Goal: Task Accomplishment & Management: Manage account settings

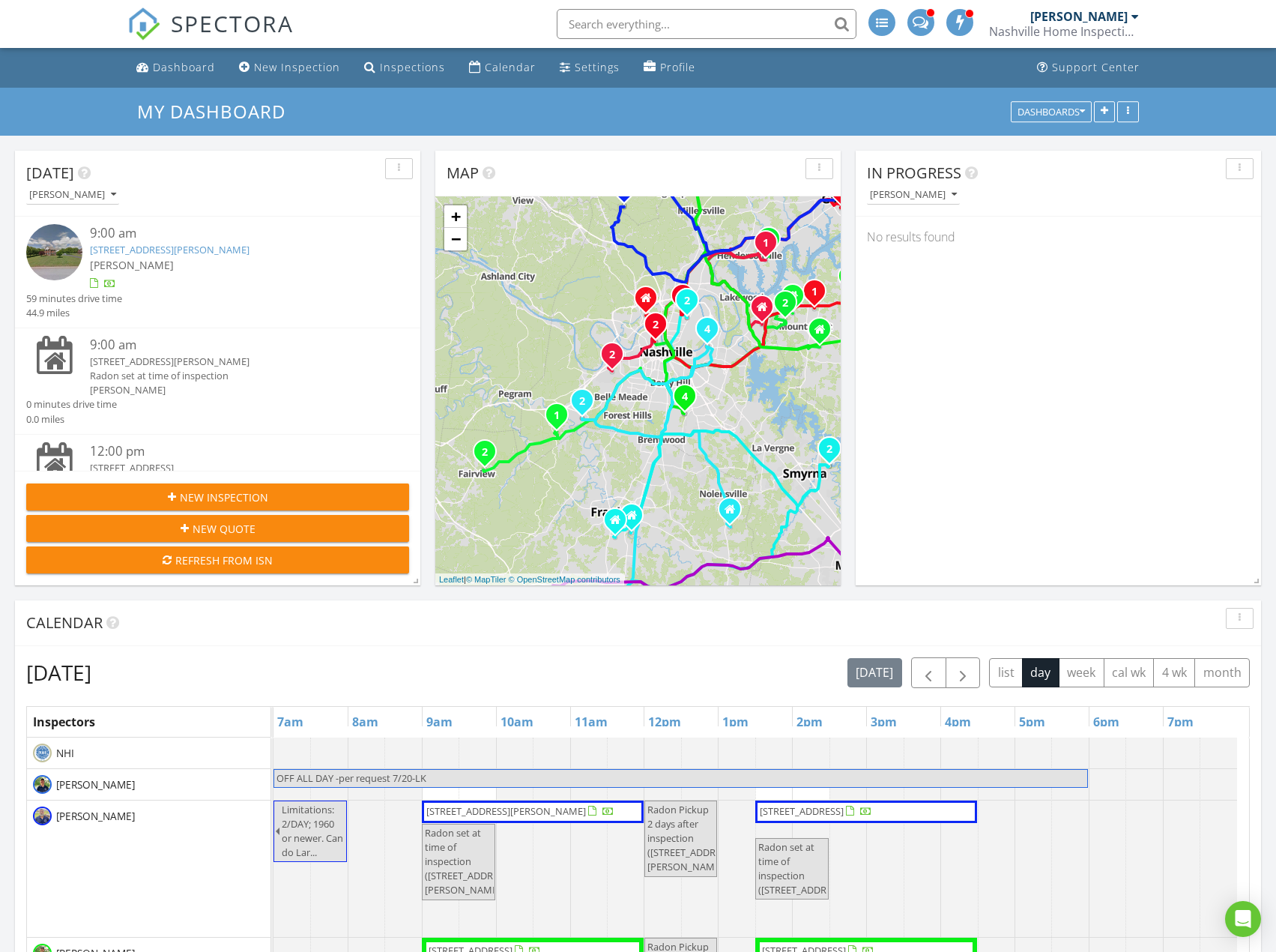
click at [223, 247] on link "[STREET_ADDRESS][PERSON_NAME]" at bounding box center [170, 249] width 159 height 13
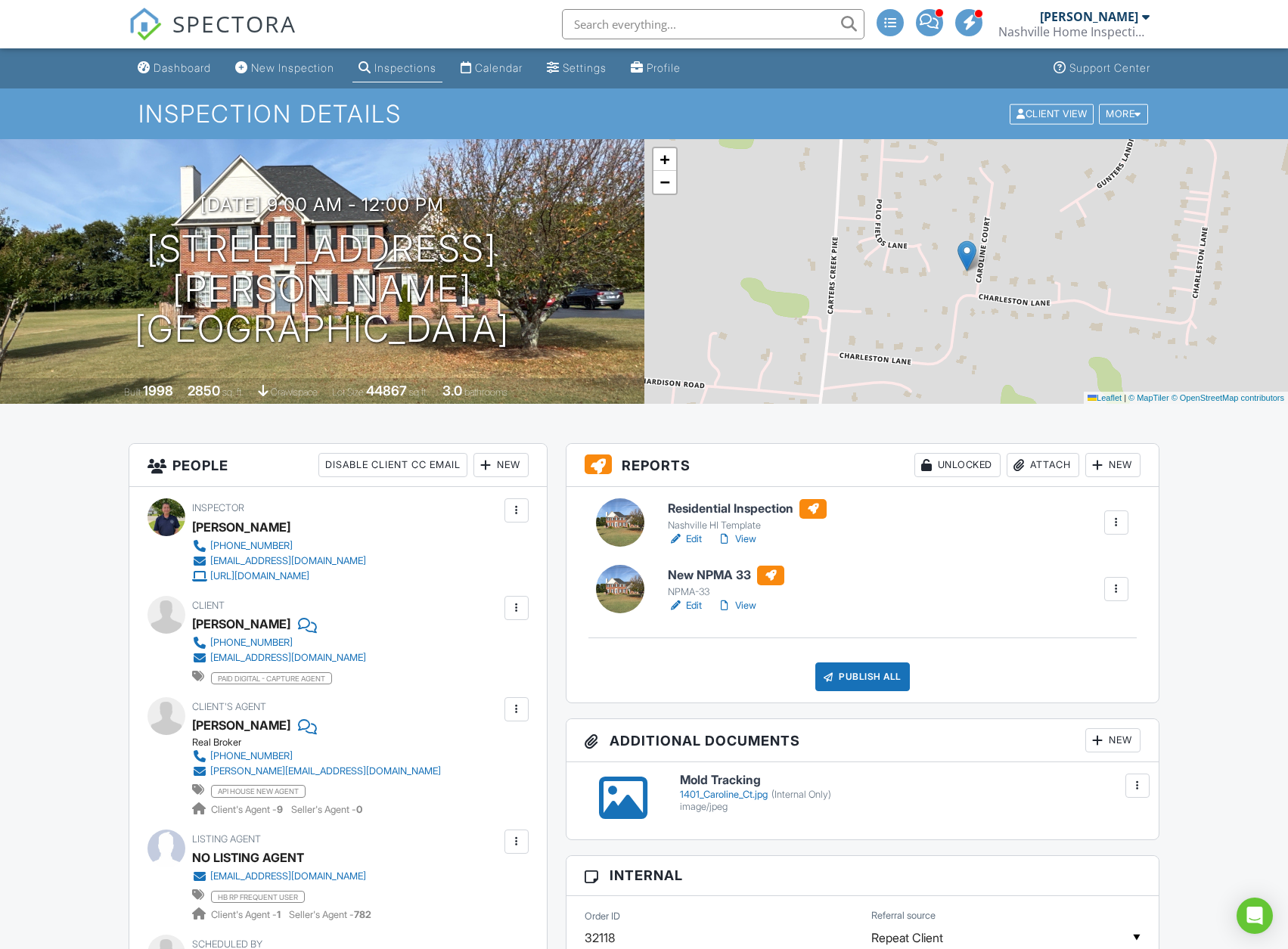
click at [691, 541] on link "Edit" at bounding box center [685, 539] width 34 height 15
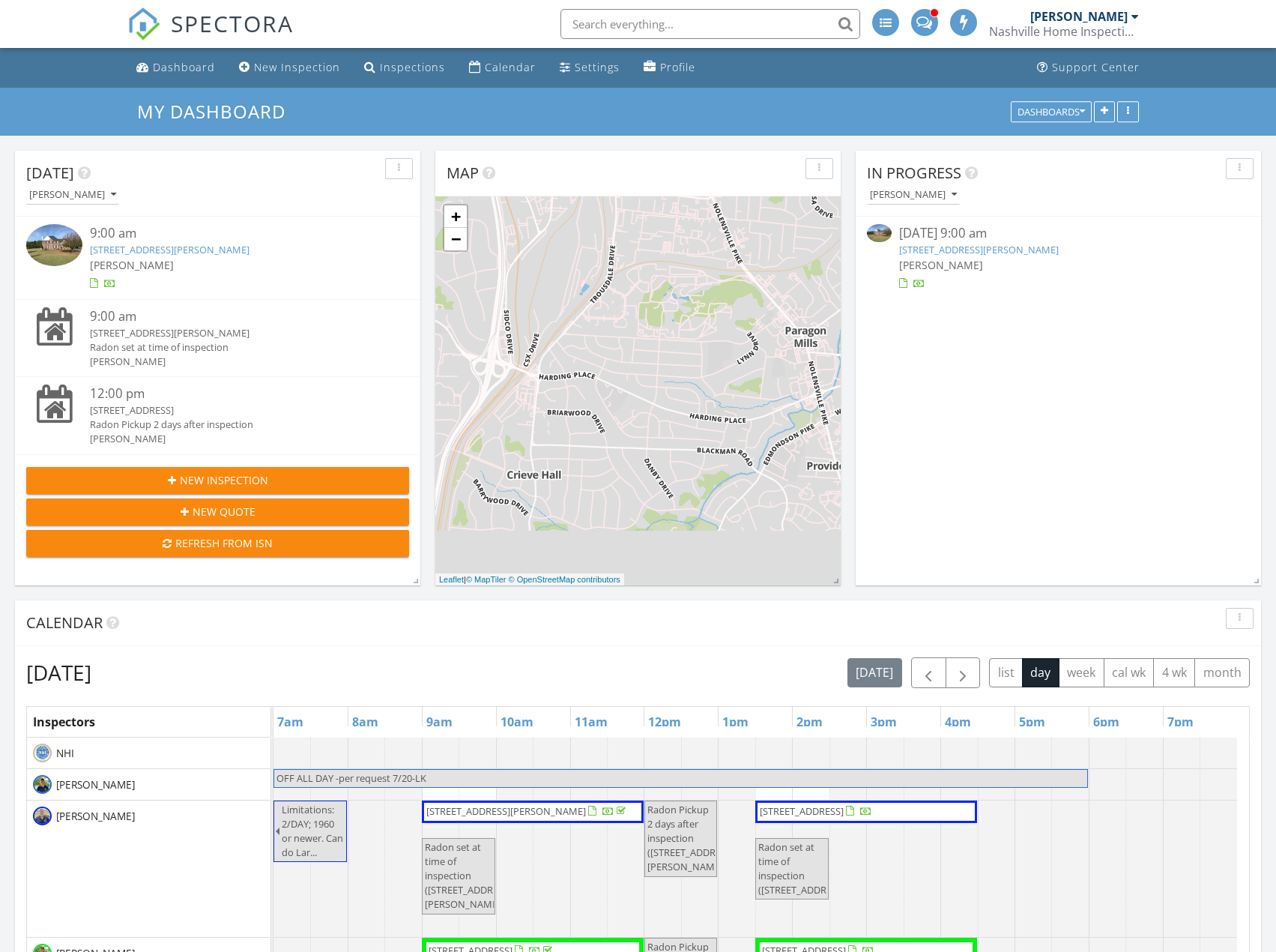
scroll to position [7, 7]
click at [200, 69] on div "Dashboard" at bounding box center [184, 67] width 62 height 14
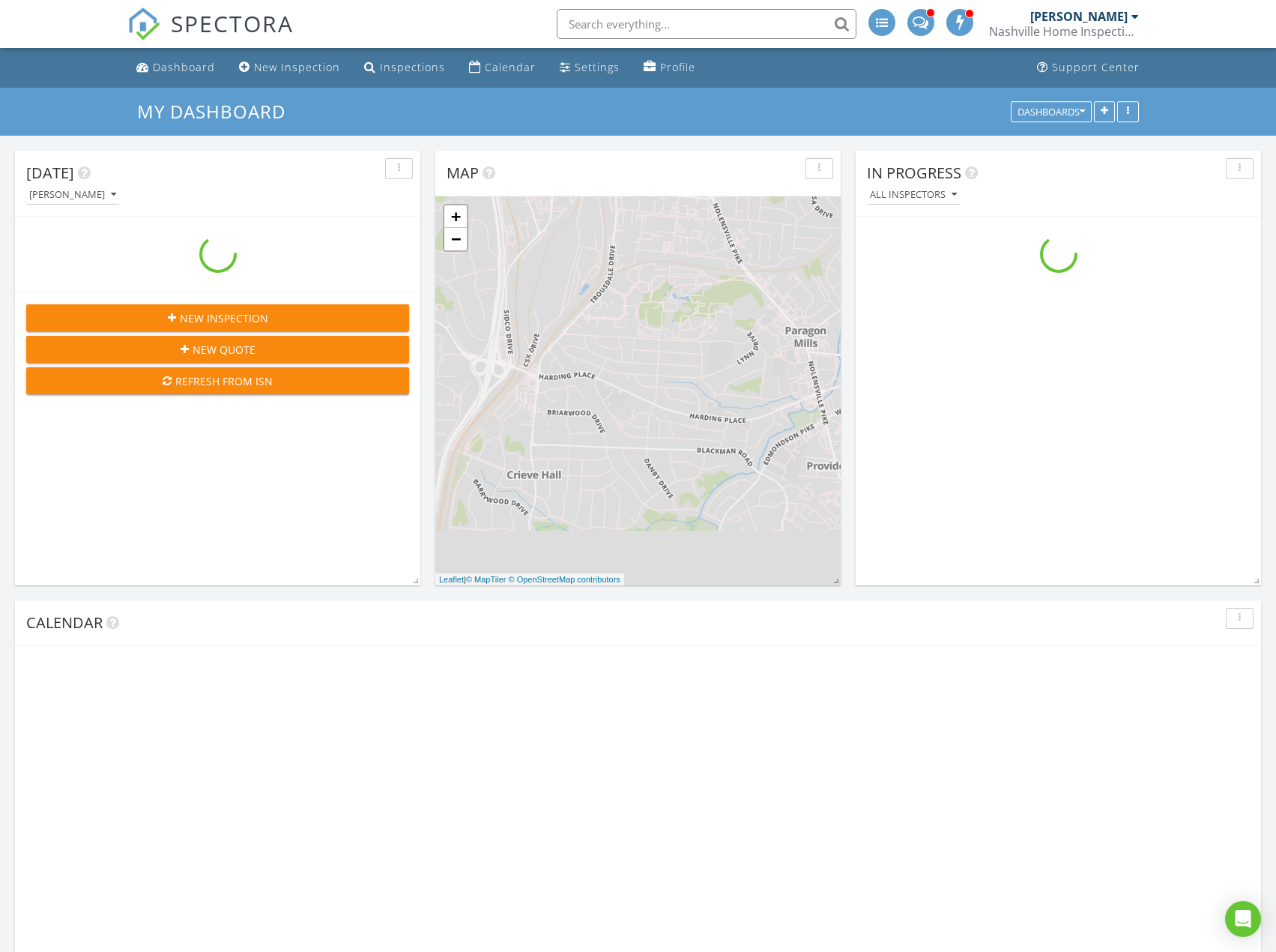
scroll to position [1387, 1299]
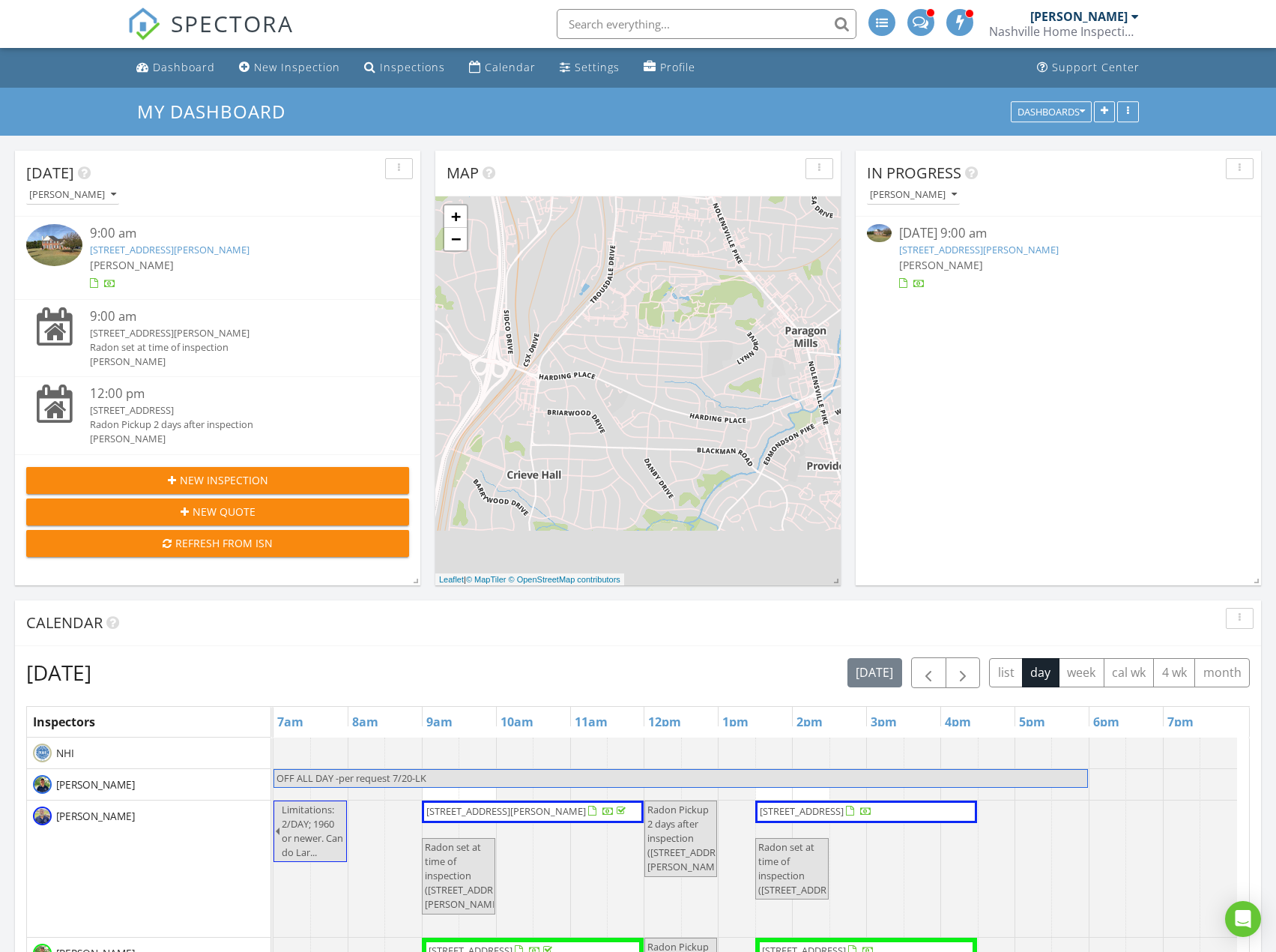
click at [200, 253] on link "[STREET_ADDRESS][PERSON_NAME]" at bounding box center [170, 249] width 159 height 13
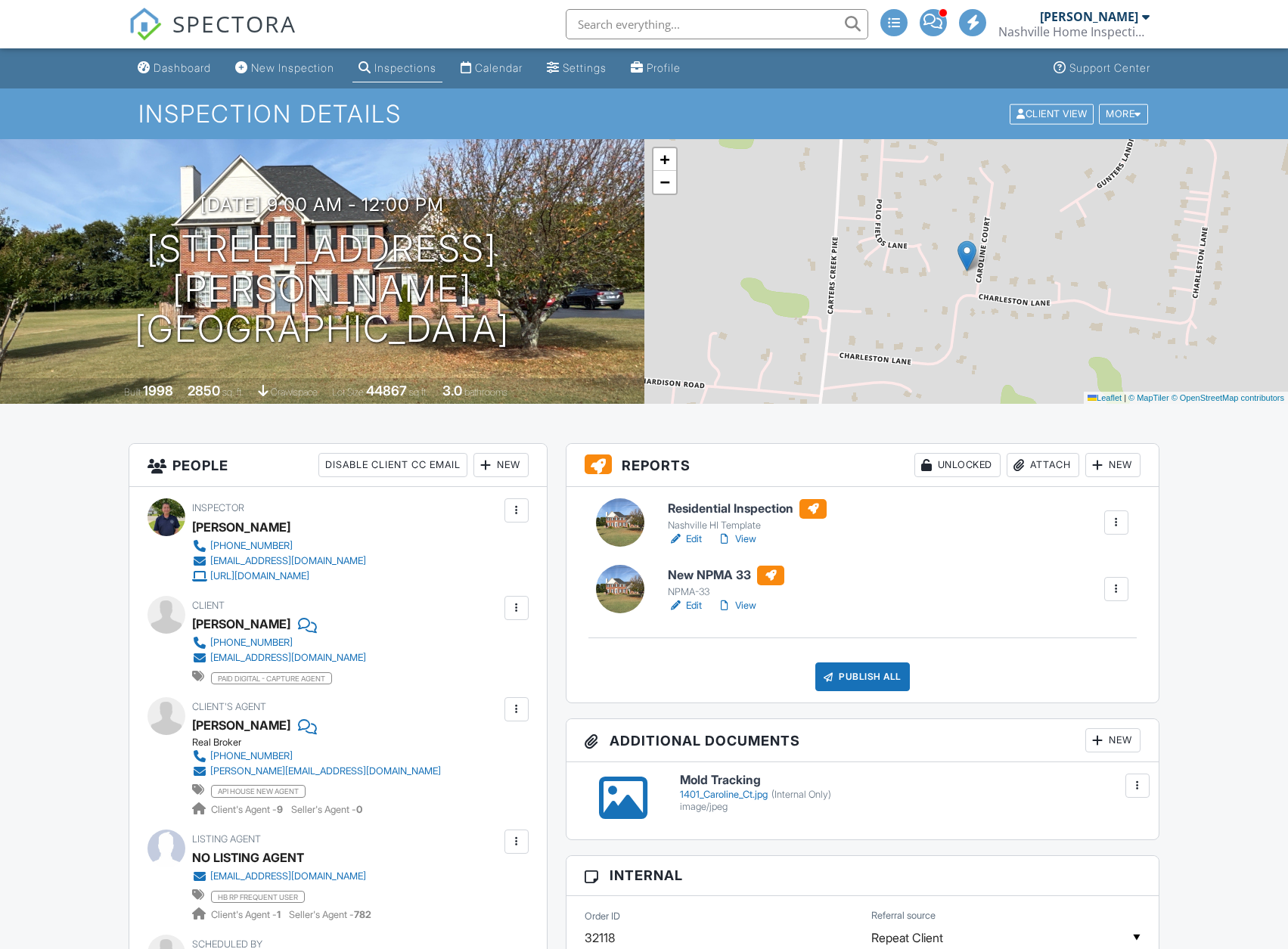
click at [883, 685] on div "Publish All" at bounding box center [862, 677] width 95 height 28
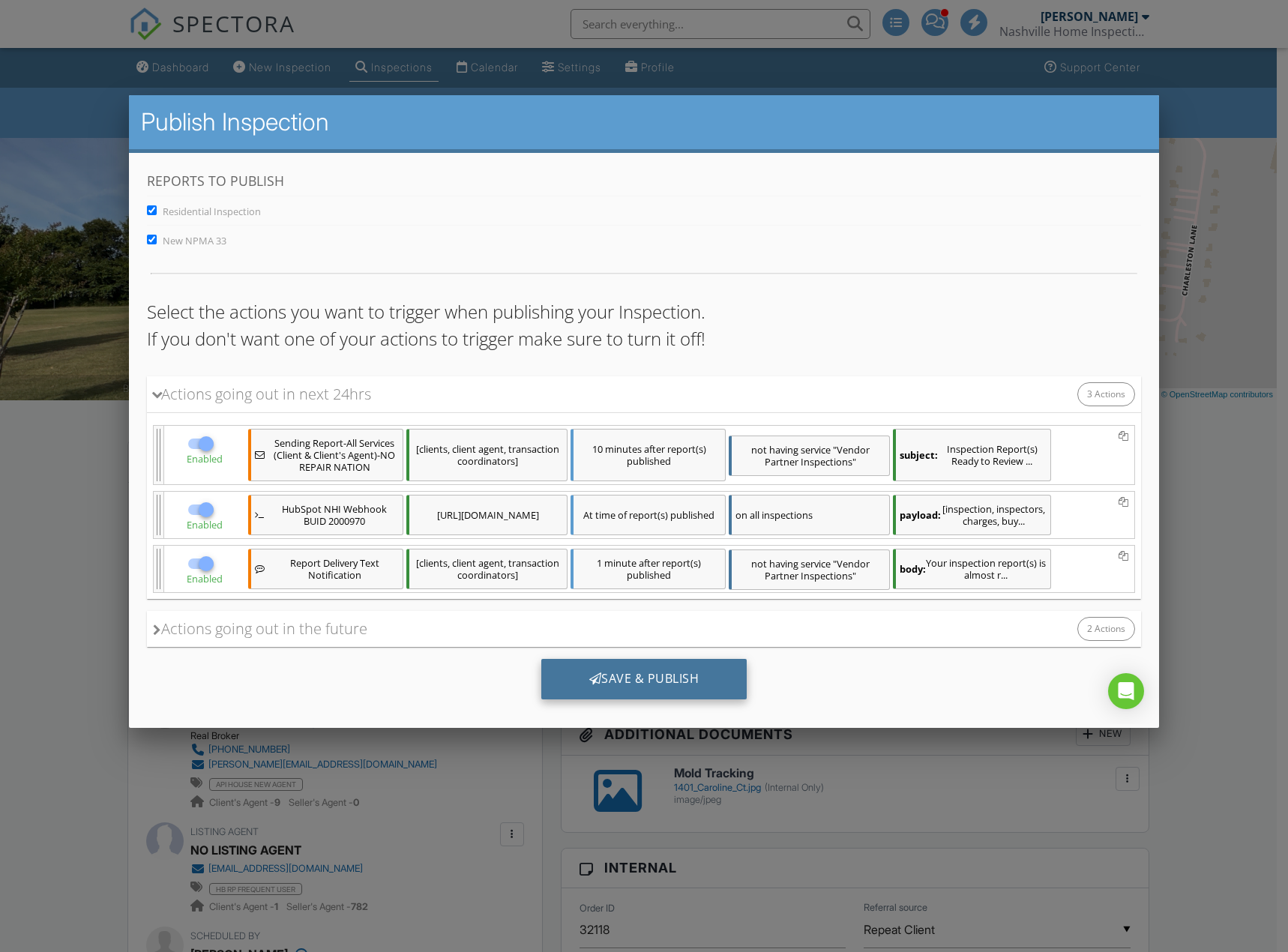
click at [711, 672] on div "Save & Publish" at bounding box center [644, 678] width 206 height 40
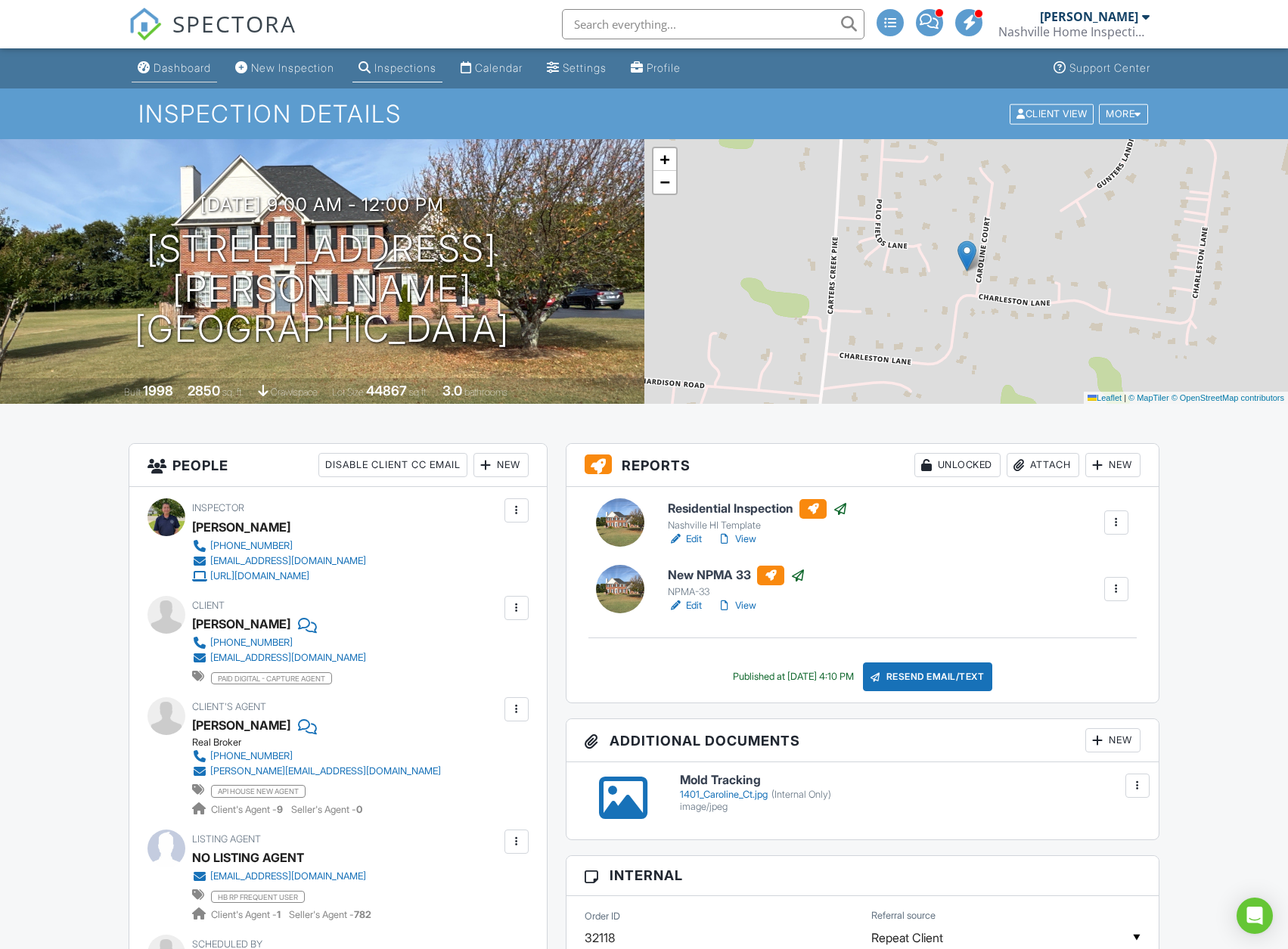
click at [202, 62] on div "Dashboard" at bounding box center [182, 68] width 58 height 13
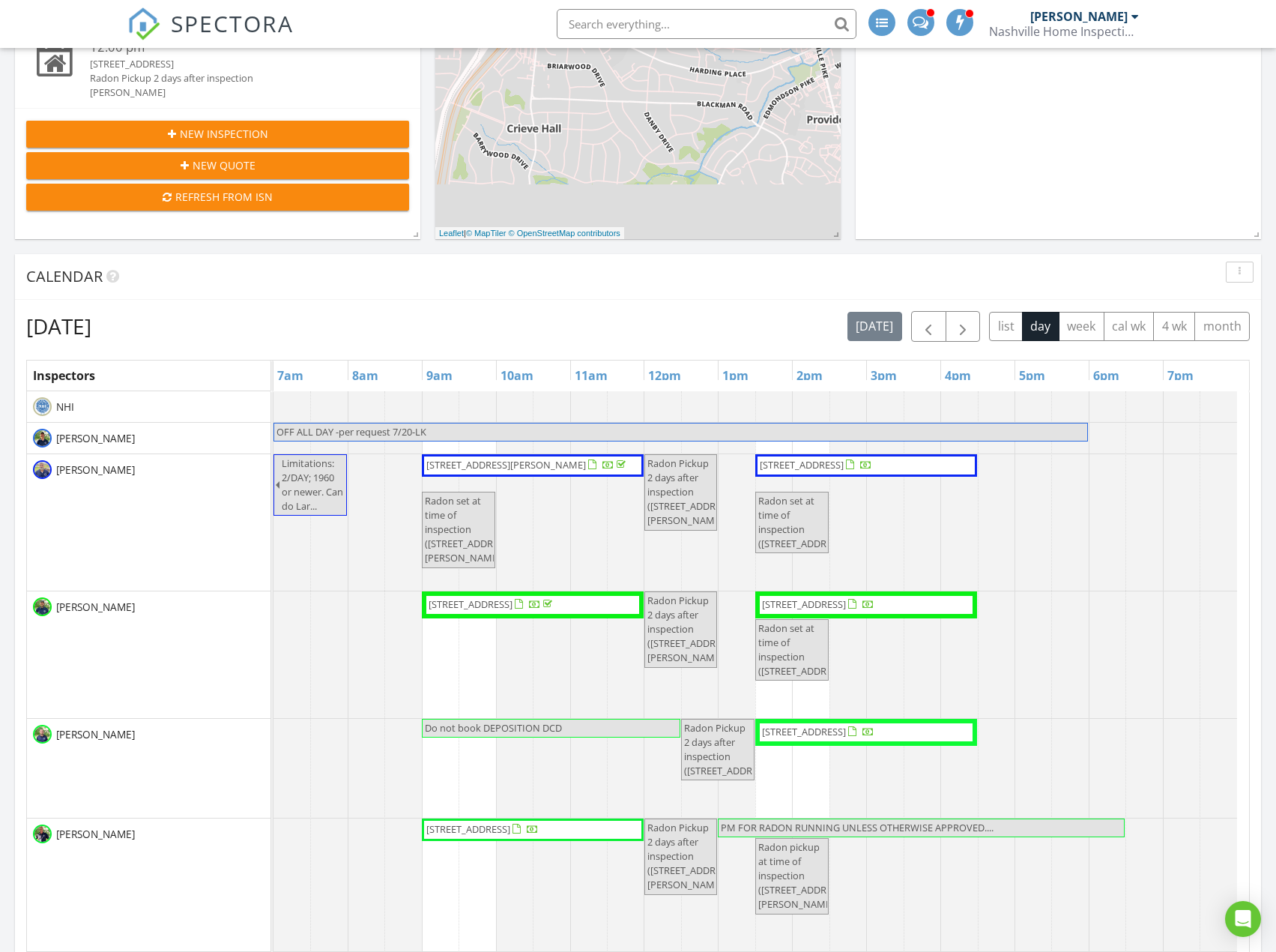
scroll to position [450, 0]
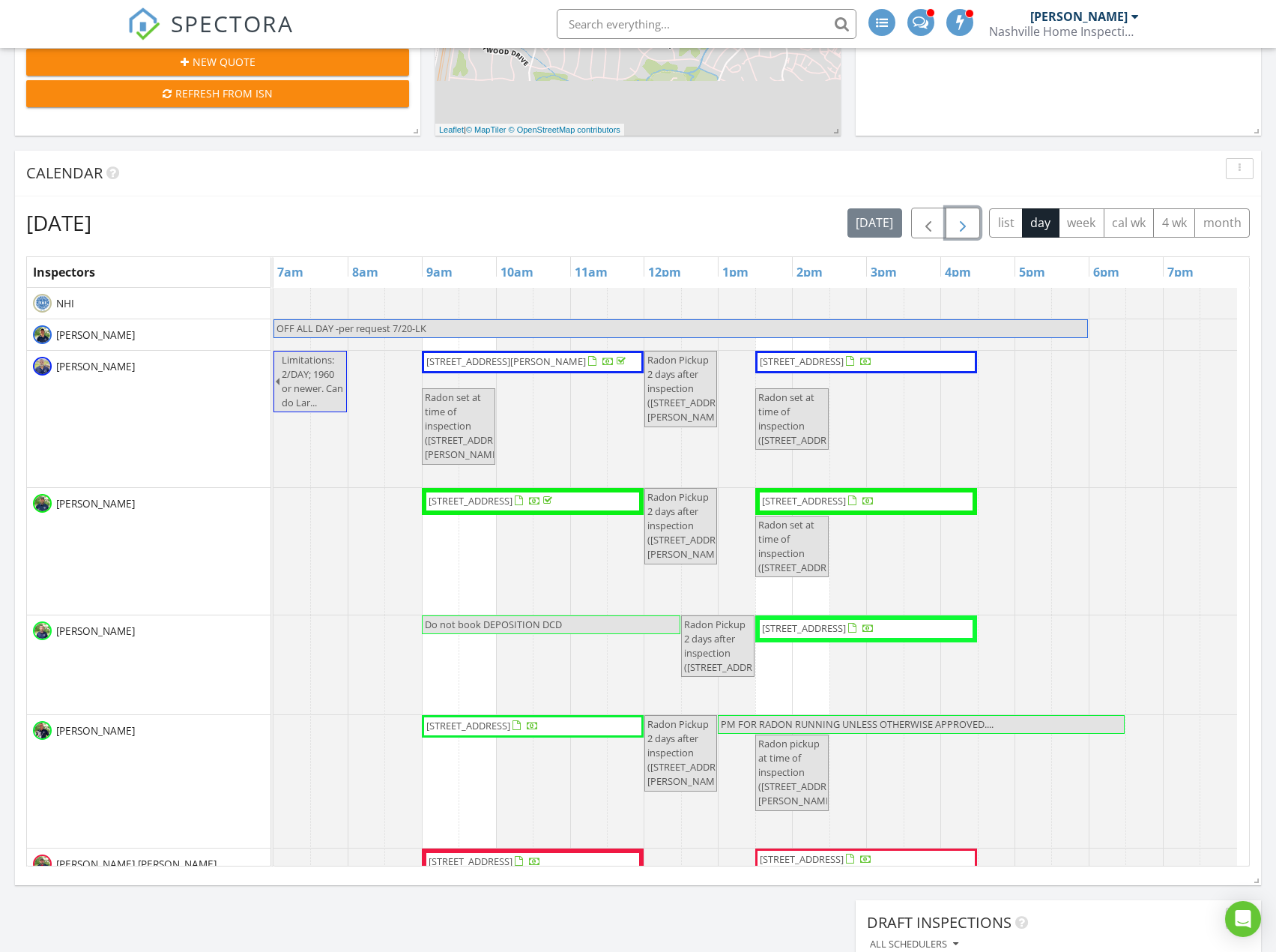
click at [960, 224] on span "button" at bounding box center [962, 223] width 18 height 18
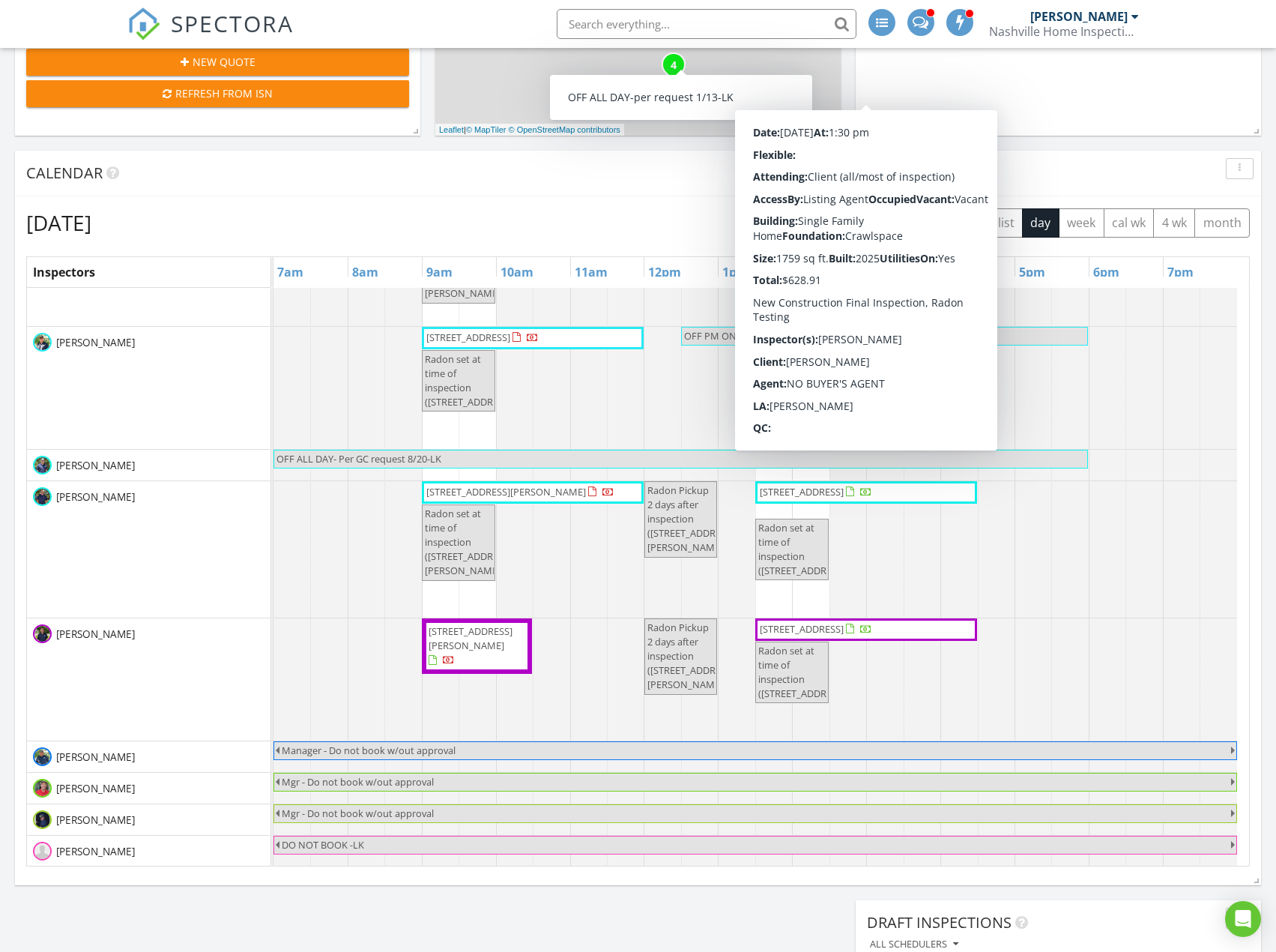
scroll to position [507, 0]
